Goal: Task Accomplishment & Management: Use online tool/utility

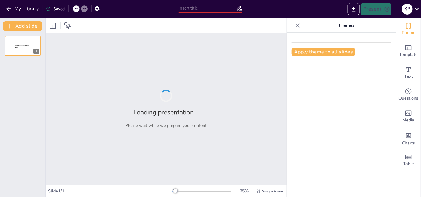
type input "Formulation Strategies for Enhanced [MEDICAL_DATA] Release in Mouth Dissolving …"
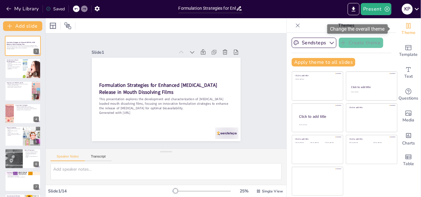
click at [407, 31] on span "Theme" at bounding box center [408, 32] width 14 height 7
click at [181, 191] on div at bounding box center [201, 191] width 58 height 5
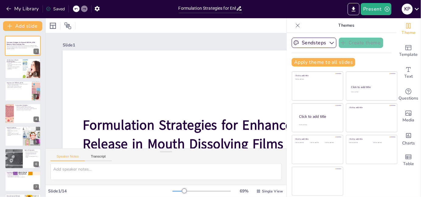
click at [172, 192] on div at bounding box center [201, 191] width 58 height 5
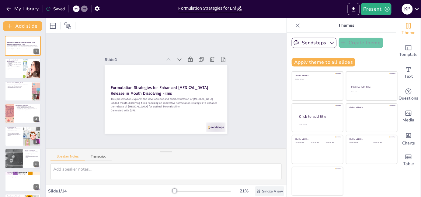
click at [262, 190] on span "Single View" at bounding box center [272, 191] width 21 height 5
click at [405, 68] on icon "Add text boxes" at bounding box center [408, 69] width 7 height 7
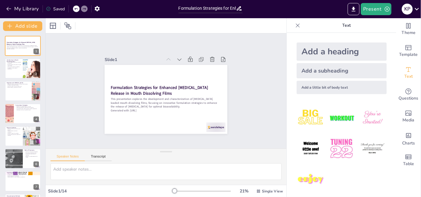
click at [334, 118] on img at bounding box center [341, 118] width 28 height 28
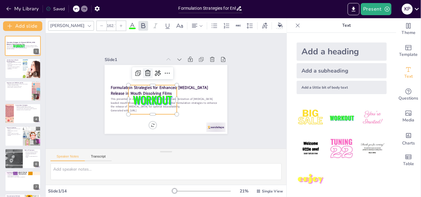
click at [153, 71] on icon at bounding box center [156, 67] width 7 height 8
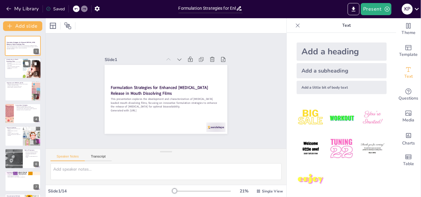
checkbox input "true"
click at [26, 70] on div at bounding box center [32, 68] width 21 height 21
type textarea "Mouth dissolving films provide a significant advantage for patients, especially…"
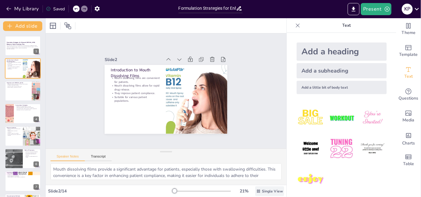
click at [265, 194] on div "Single View" at bounding box center [269, 192] width 29 height 10
click at [268, 180] on span "List View" at bounding box center [261, 178] width 32 height 6
checkbox input "true"
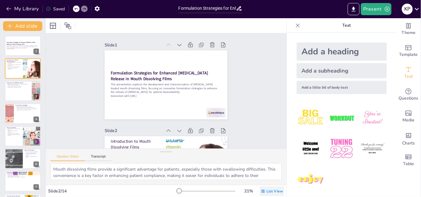
click at [260, 192] on div "List View" at bounding box center [272, 192] width 24 height 10
click at [256, 169] on div "Single View" at bounding box center [263, 166] width 33 height 12
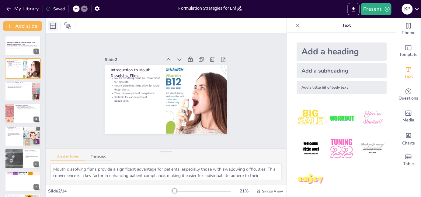
click at [53, 27] on icon at bounding box center [52, 25] width 7 height 7
click at [60, 28] on div at bounding box center [61, 26] width 27 height 10
checkbox input "true"
click at [18, 87] on p "Effective delivery methods are critical." at bounding box center [18, 87] width 24 height 1
type textarea "[MEDICAL_DATA] is critical in the production of red blood cells, and a deficien…"
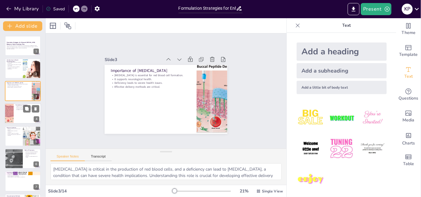
checkbox input "true"
click at [19, 111] on div at bounding box center [23, 113] width 36 height 21
type textarea "The choice of polymers significantly affects the mechanical properties and solu…"
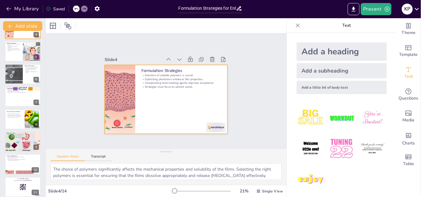
scroll to position [97, 0]
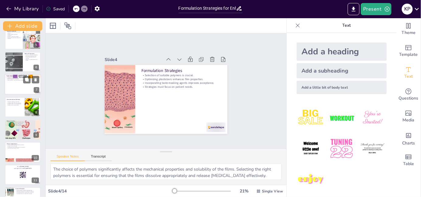
checkbox input "true"
click at [9, 84] on div at bounding box center [23, 84] width 36 height 20
type textarea "Improving palatability is crucial for ensuring that patients are willing to tak…"
checkbox input "true"
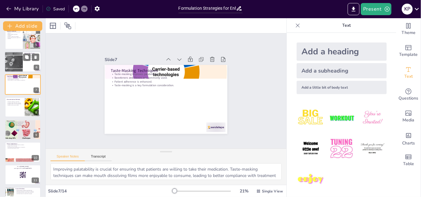
scroll to position [67, 0]
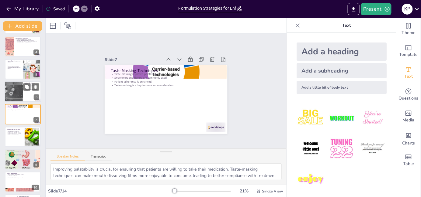
click at [14, 96] on div at bounding box center [14, 92] width 18 height 40
type textarea "The flexibility imparted by plasticizers is crucial for the handling and admini…"
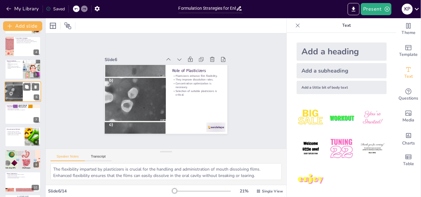
scroll to position [45, 0]
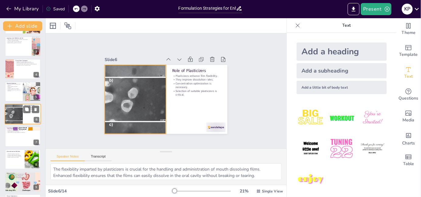
checkbox input "true"
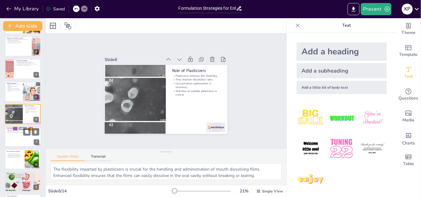
click at [13, 127] on div "Taste-Masking Techniques Taste-masking improves palatability. Sweeteners and fl…" at bounding box center [23, 137] width 36 height 21
type textarea "Improving palatability is crucial for ensuring that patients are willing to tak…"
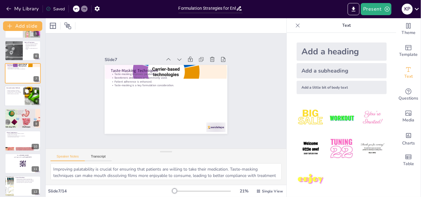
scroll to position [128, 0]
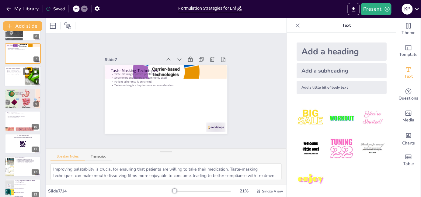
checkbox input "true"
click at [19, 81] on div at bounding box center [23, 76] width 36 height 21
type textarea "Evaluating the thickness of the films is crucial as it directly impacts the dis…"
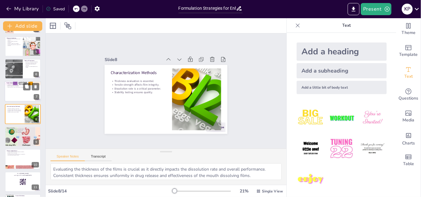
checkbox input "true"
click at [20, 91] on div at bounding box center [23, 91] width 36 height 21
type textarea "Improving palatability is crucial for ensuring that patients are willing to tak…"
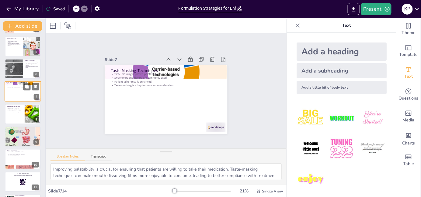
scroll to position [67, 0]
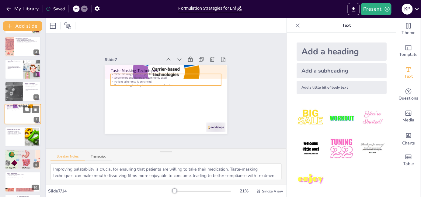
click at [17, 108] on div "Taste-masking improves palatability. Sweeteners and flavors are commonly used. …" at bounding box center [22, 108] width 33 height 5
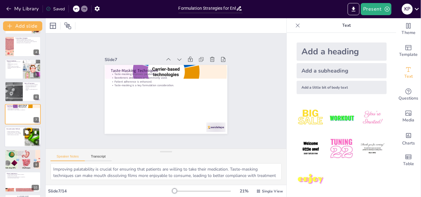
checkbox input "true"
click at [12, 127] on div "Characterization Methods Thickness evaluation is essential. Tensile strength af…" at bounding box center [23, 127] width 36 height 0
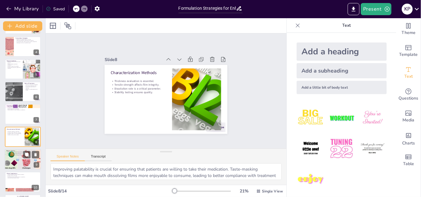
type textarea "Evaluating the thickness of the films is crucial as it directly impacts the dis…"
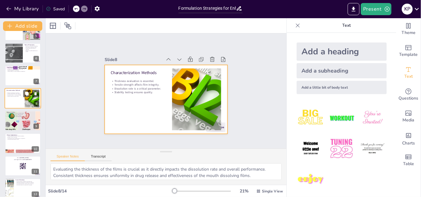
scroll to position [157, 0]
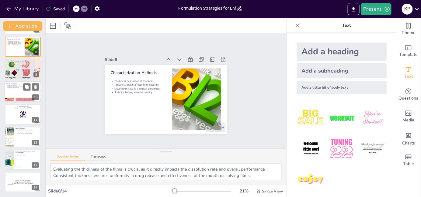
checkbox input "true"
click at [16, 93] on div at bounding box center [23, 92] width 36 height 21
type textarea "Improved adherence to treatment regimens is essential for achieving better heal…"
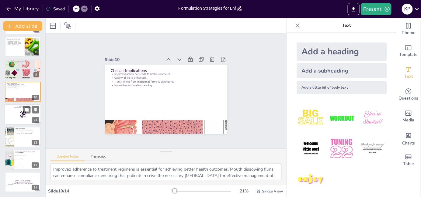
checkbox input "true"
click at [20, 120] on div at bounding box center [23, 114] width 36 height 21
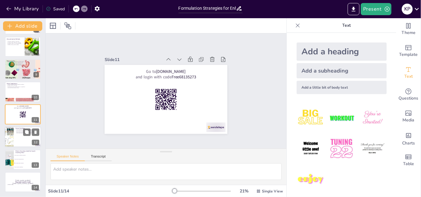
checkbox input "true"
click at [26, 139] on div at bounding box center [23, 137] width 36 height 21
type textarea "Exploring novel polymers can lead to the development of more effective mouth di…"
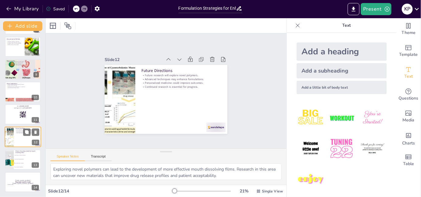
checkbox input "true"
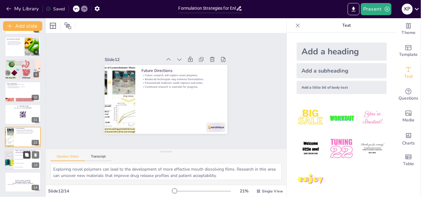
checkbox input "true"
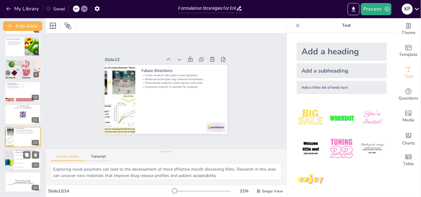
checkbox input "true"
click at [19, 167] on span "They are easier to manufacture." at bounding box center [28, 167] width 26 height 1
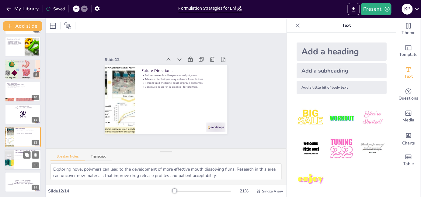
type textarea "The correct answer is that mouth dissolving films enhance patient compliance, a…"
checkbox input "true"
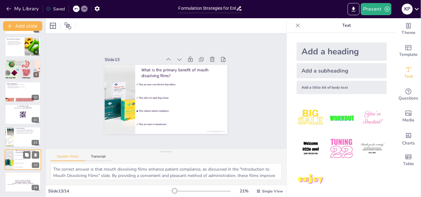
checkbox input "true"
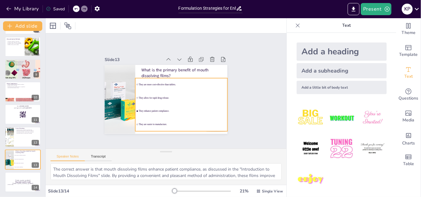
checkbox input "true"
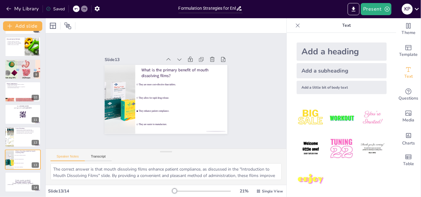
checkbox input "true"
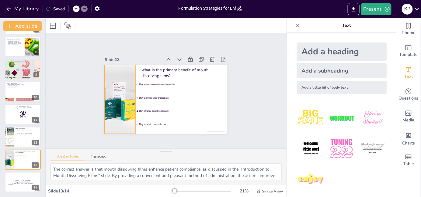
checkbox input "true"
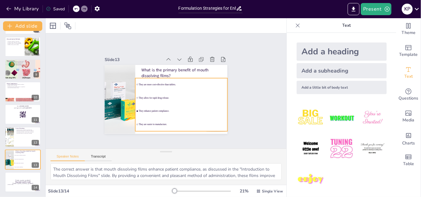
checkbox input "true"
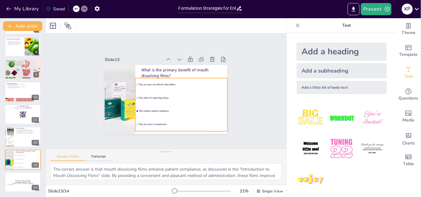
checkbox input "true"
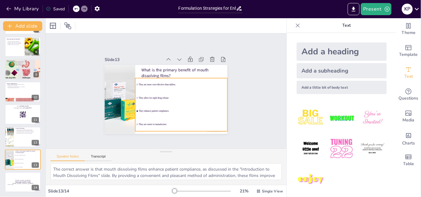
checkbox input "true"
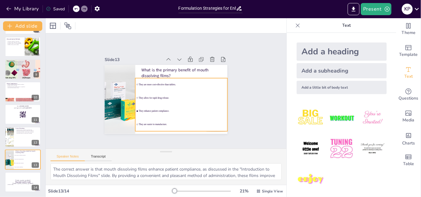
checkbox input "true"
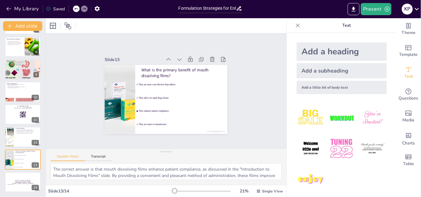
checkbox input "true"
click at [179, 192] on div at bounding box center [201, 191] width 58 height 5
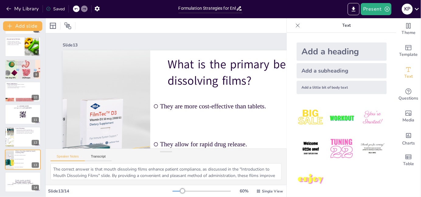
checkbox input "true"
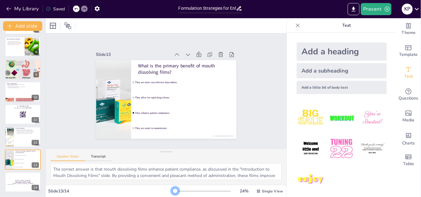
click at [172, 192] on div at bounding box center [201, 191] width 58 height 5
checkbox input "true"
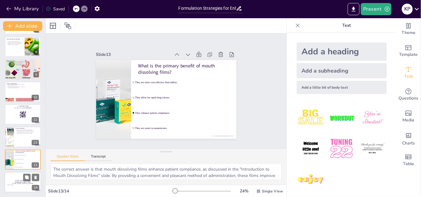
click at [7, 181] on p "The greatest wealth is health" at bounding box center [22, 182] width 33 height 2
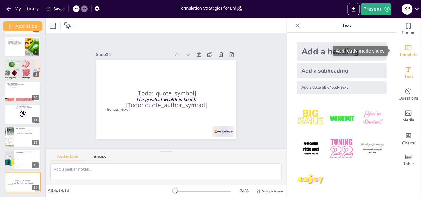
click at [406, 52] on span "Template" at bounding box center [408, 54] width 19 height 7
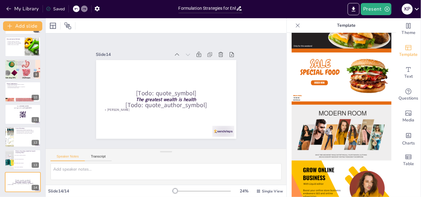
scroll to position [0, 0]
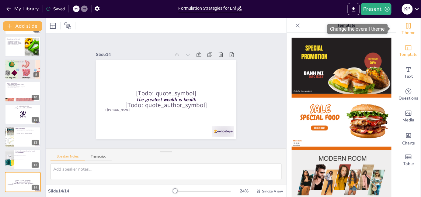
click at [406, 26] on icon "Change the overall theme" at bounding box center [408, 25] width 5 height 5
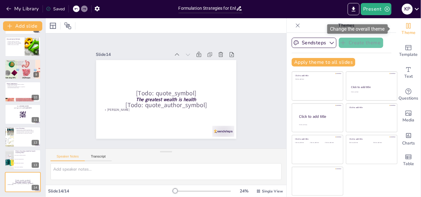
click at [383, 30] on div "Change the overall theme" at bounding box center [357, 28] width 60 height 9
click at [396, 24] on div "Theme" at bounding box center [408, 29] width 24 height 22
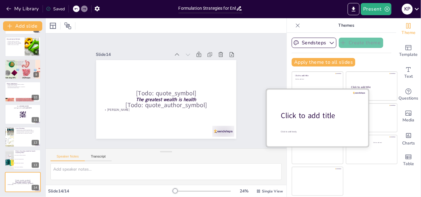
click at [336, 111] on div "Click to add title" at bounding box center [320, 116] width 78 height 10
checkbox input "true"
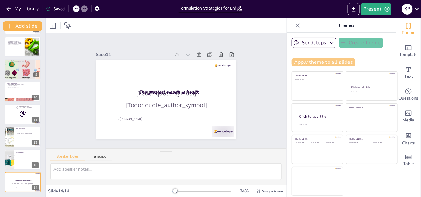
click at [323, 62] on button "Apply theme to all slides" at bounding box center [323, 62] width 64 height 9
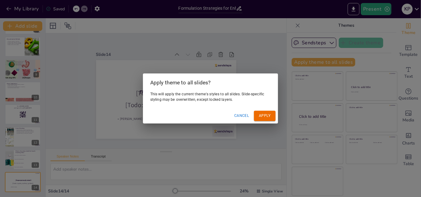
click at [263, 119] on button "Apply" at bounding box center [265, 116] width 22 height 10
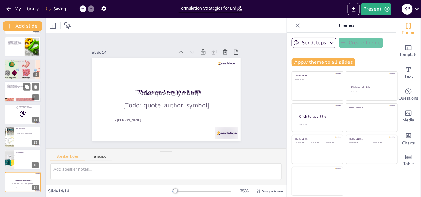
checkbox input "true"
click at [14, 94] on div at bounding box center [23, 92] width 36 height 21
type textarea "Improved adherence to treatment regimens is essential for achieving better heal…"
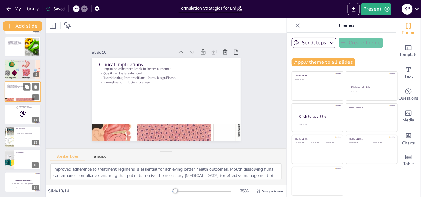
scroll to position [135, 0]
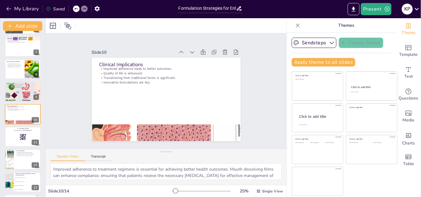
checkbox input "true"
click at [79, 11] on div at bounding box center [80, 8] width 15 height 7
click at [77, 10] on icon at bounding box center [76, 9] width 4 height 4
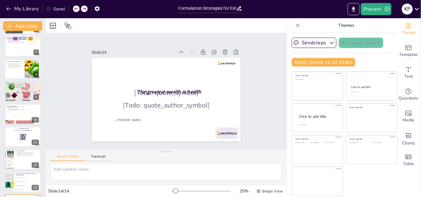
click at [79, 9] on div at bounding box center [76, 8] width 7 height 7
click at [78, 9] on div at bounding box center [76, 8] width 7 height 7
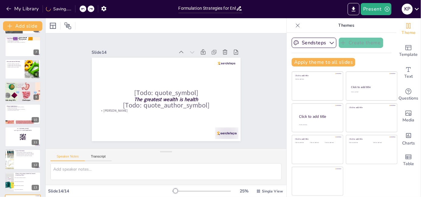
click at [78, 9] on div "My Library Saving......" at bounding box center [54, 8] width 109 height 11
click at [78, 9] on div at bounding box center [76, 8] width 7 height 7
click at [78, 9] on div "My Library Saving......" at bounding box center [54, 8] width 109 height 11
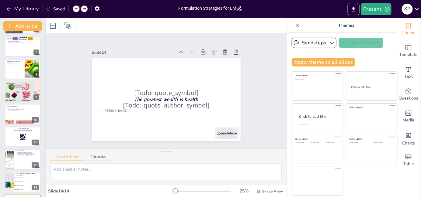
click at [78, 9] on div at bounding box center [76, 8] width 7 height 7
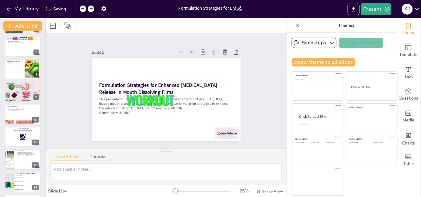
click at [78, 9] on div "My Library Saving......" at bounding box center [54, 8] width 109 height 11
click at [78, 9] on div at bounding box center [76, 8] width 7 height 7
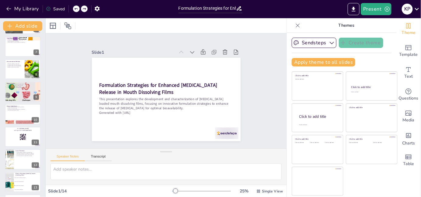
click at [78, 9] on div at bounding box center [76, 8] width 7 height 7
click at [78, 9] on div "My Library Saving......" at bounding box center [54, 8] width 109 height 11
click at [78, 9] on div at bounding box center [76, 8] width 7 height 7
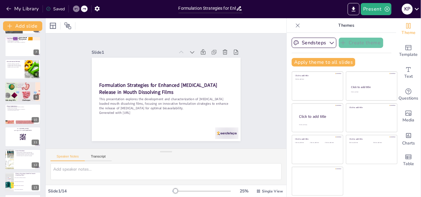
click at [81, 7] on div at bounding box center [84, 8] width 7 height 7
click at [385, 10] on icon "button" at bounding box center [386, 9] width 5 height 5
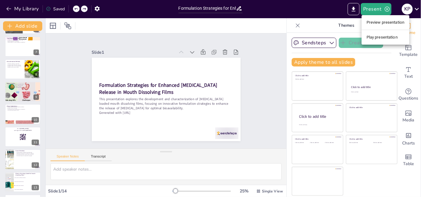
click at [379, 45] on div at bounding box center [210, 98] width 421 height 197
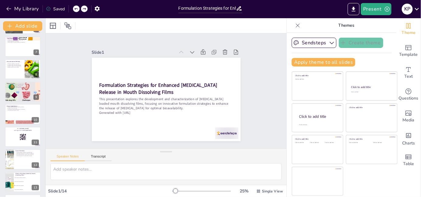
click at [379, 16] on div "Present K P" at bounding box center [332, 9] width 175 height 18
click at [379, 12] on button "Present" at bounding box center [375, 9] width 30 height 12
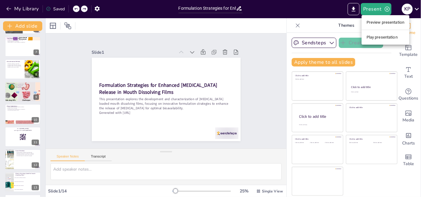
click at [371, 38] on li "Play presentation" at bounding box center [385, 38] width 48 height 10
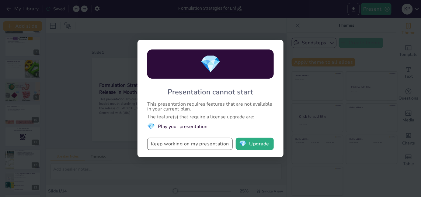
click at [212, 147] on button "Keep working on my presentation" at bounding box center [189, 144] width 85 height 12
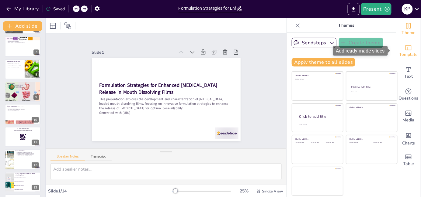
click at [409, 44] on div "Template" at bounding box center [408, 51] width 24 height 22
checkbox input "true"
